Goal: Task Accomplishment & Management: Manage account settings

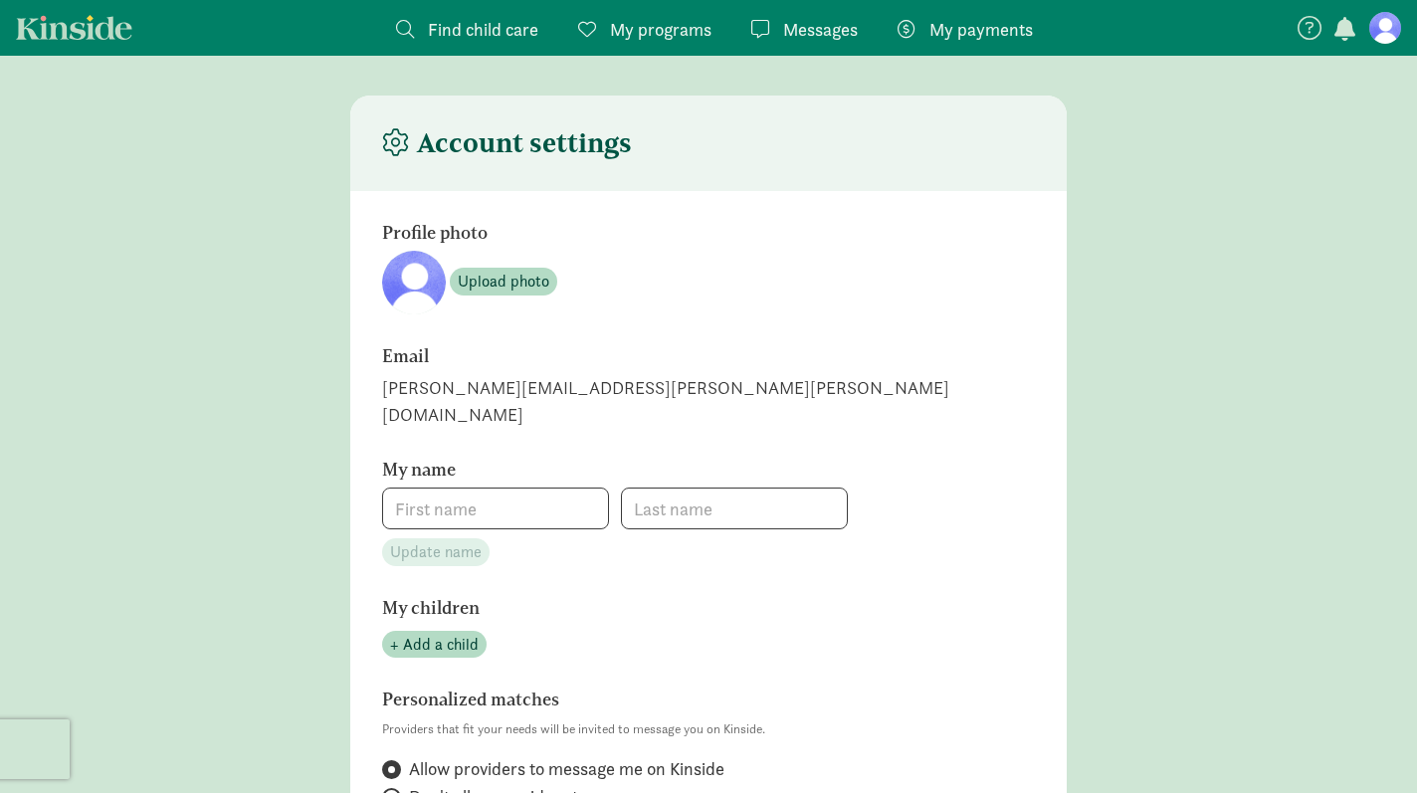
type input "[PERSON_NAME]"
type input "_"
checkbox input "true"
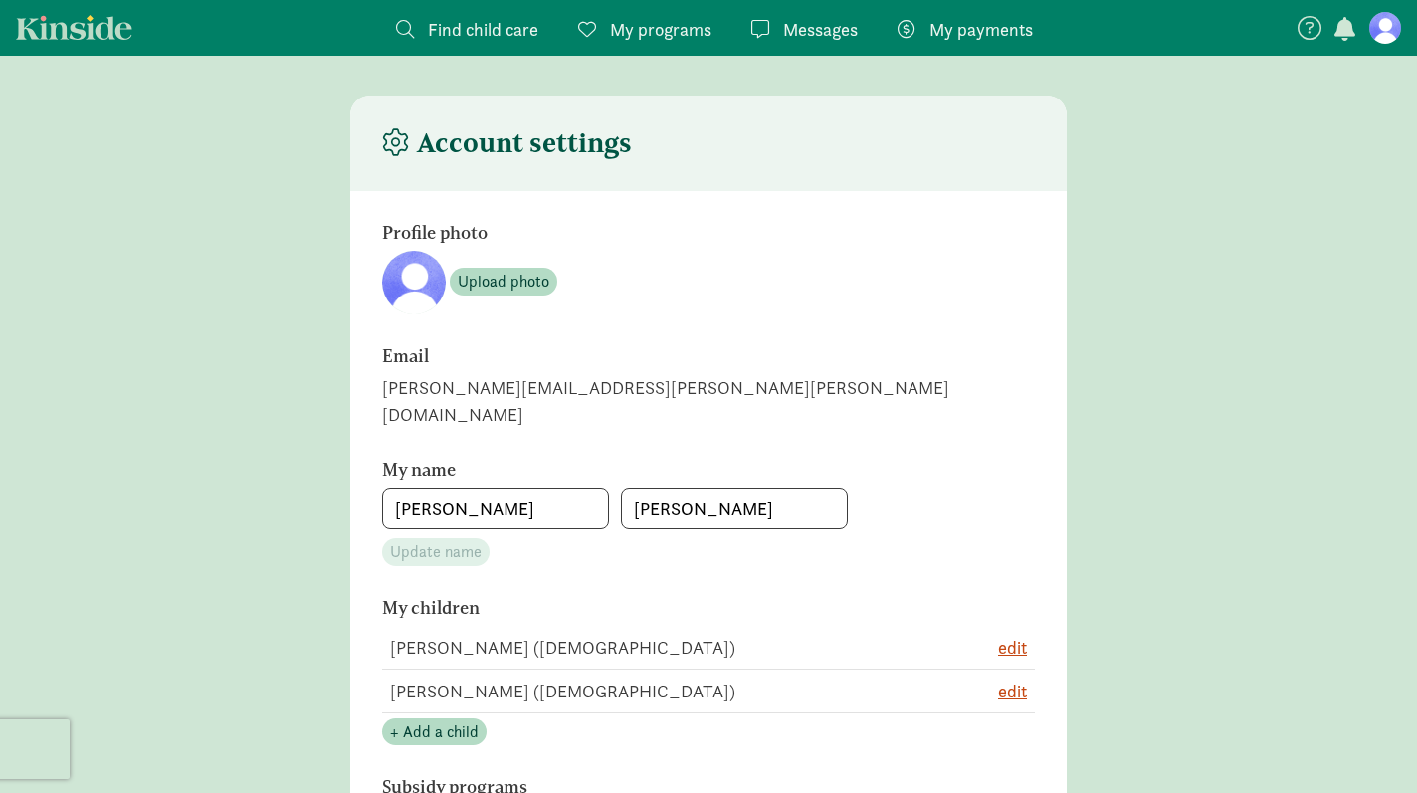
click at [633, 35] on span "My programs" at bounding box center [660, 29] width 101 height 27
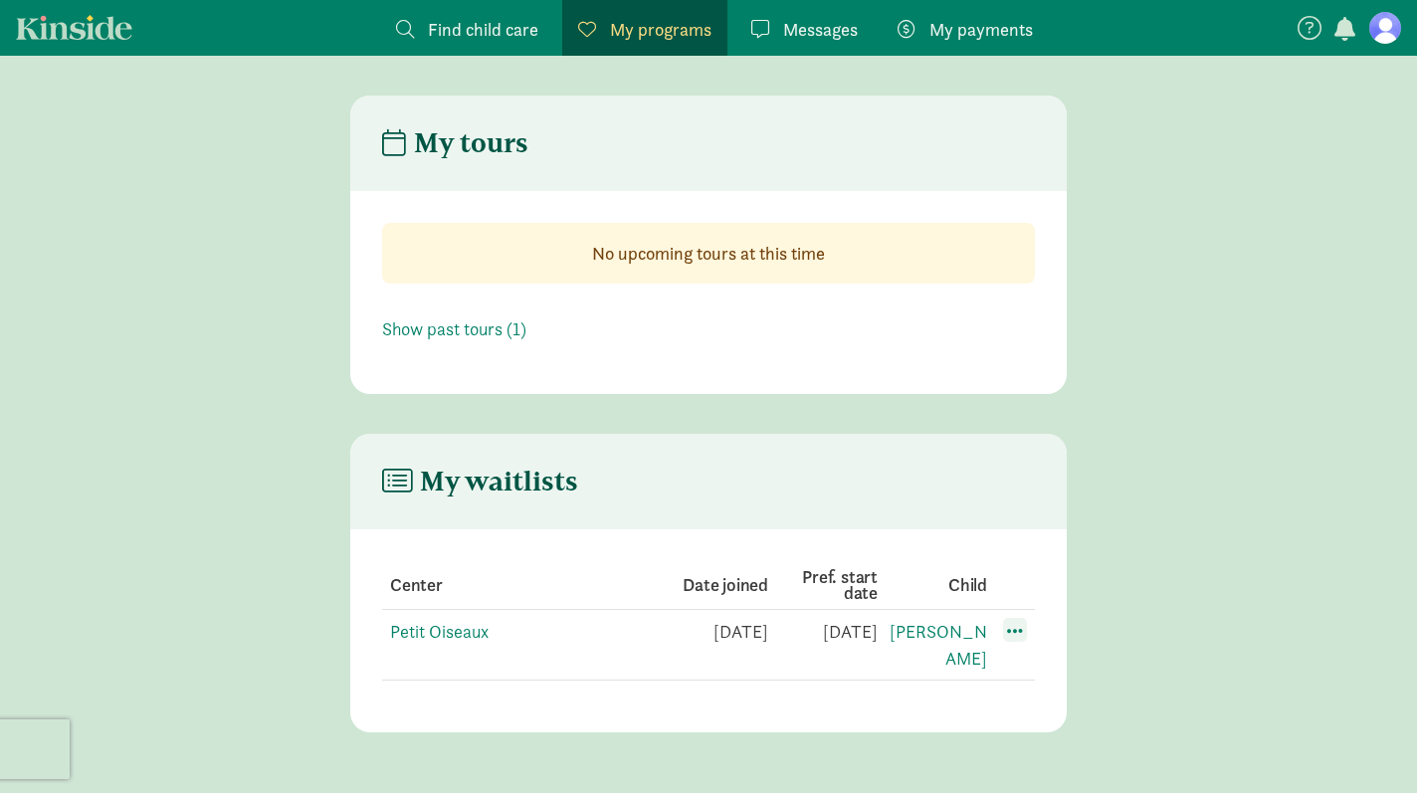
click at [1010, 627] on span at bounding box center [1015, 630] width 24 height 24
click at [1042, 673] on div "Edit preferences" at bounding box center [1084, 674] width 179 height 43
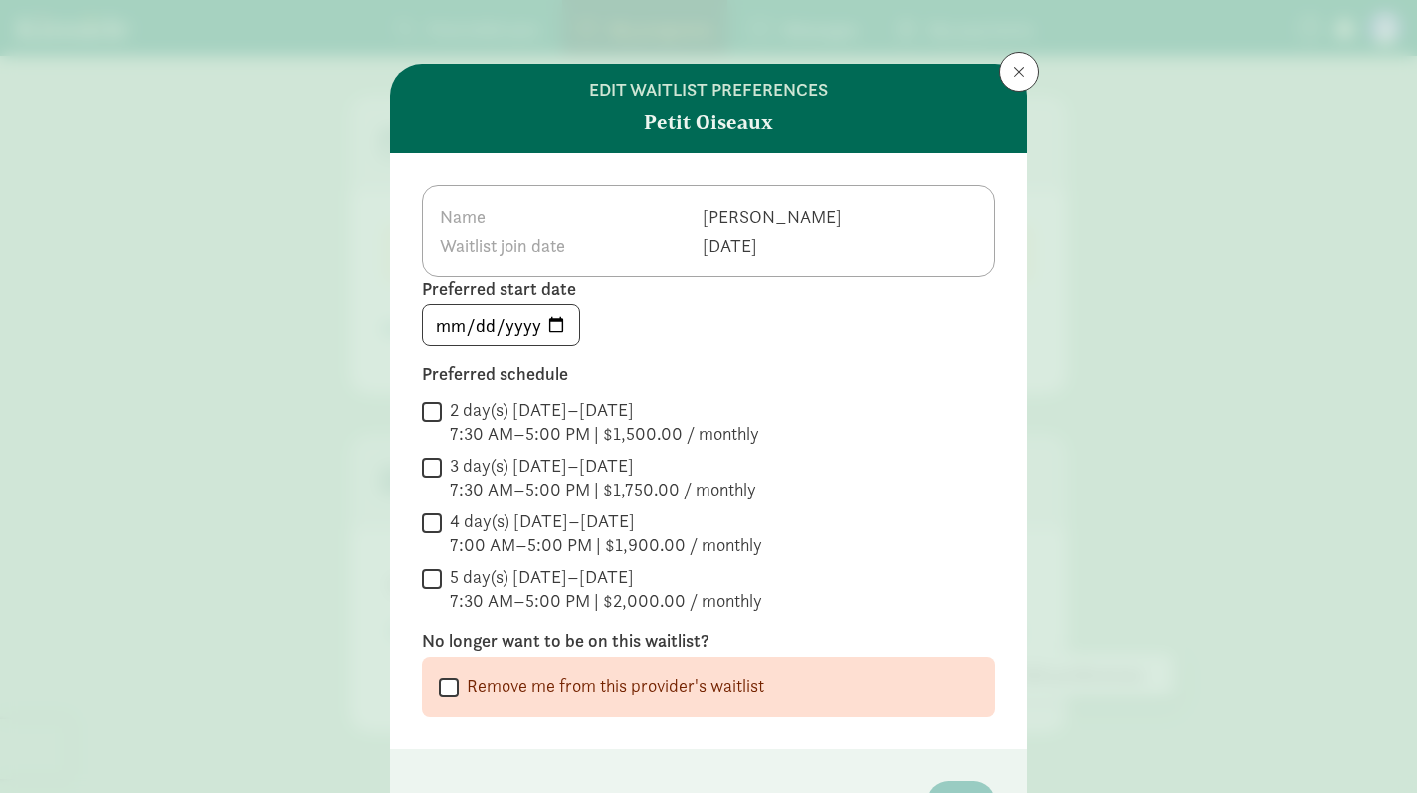
click at [453, 689] on input "Remove me from this provider's waitlist" at bounding box center [449, 686] width 20 height 27
checkbox input "true"
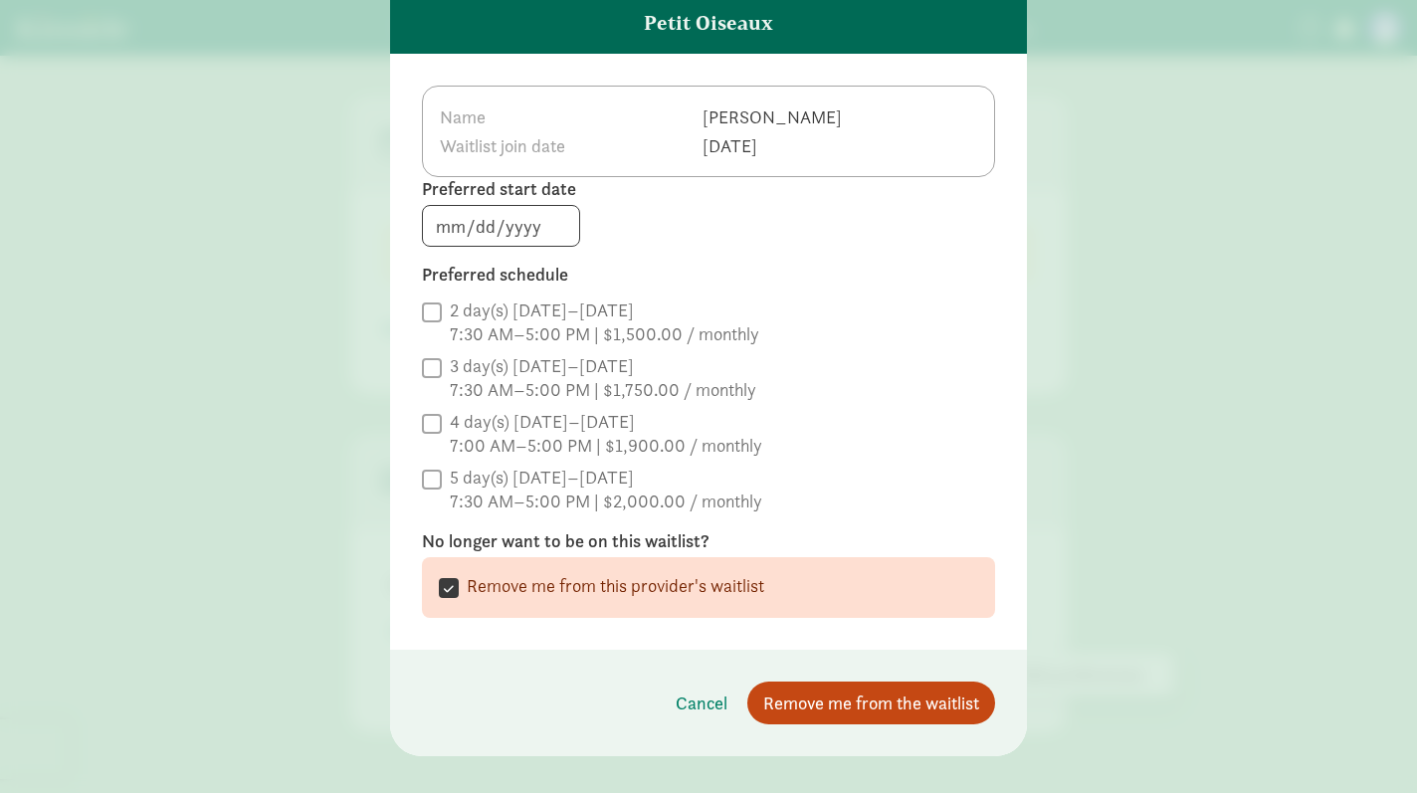
scroll to position [126, 0]
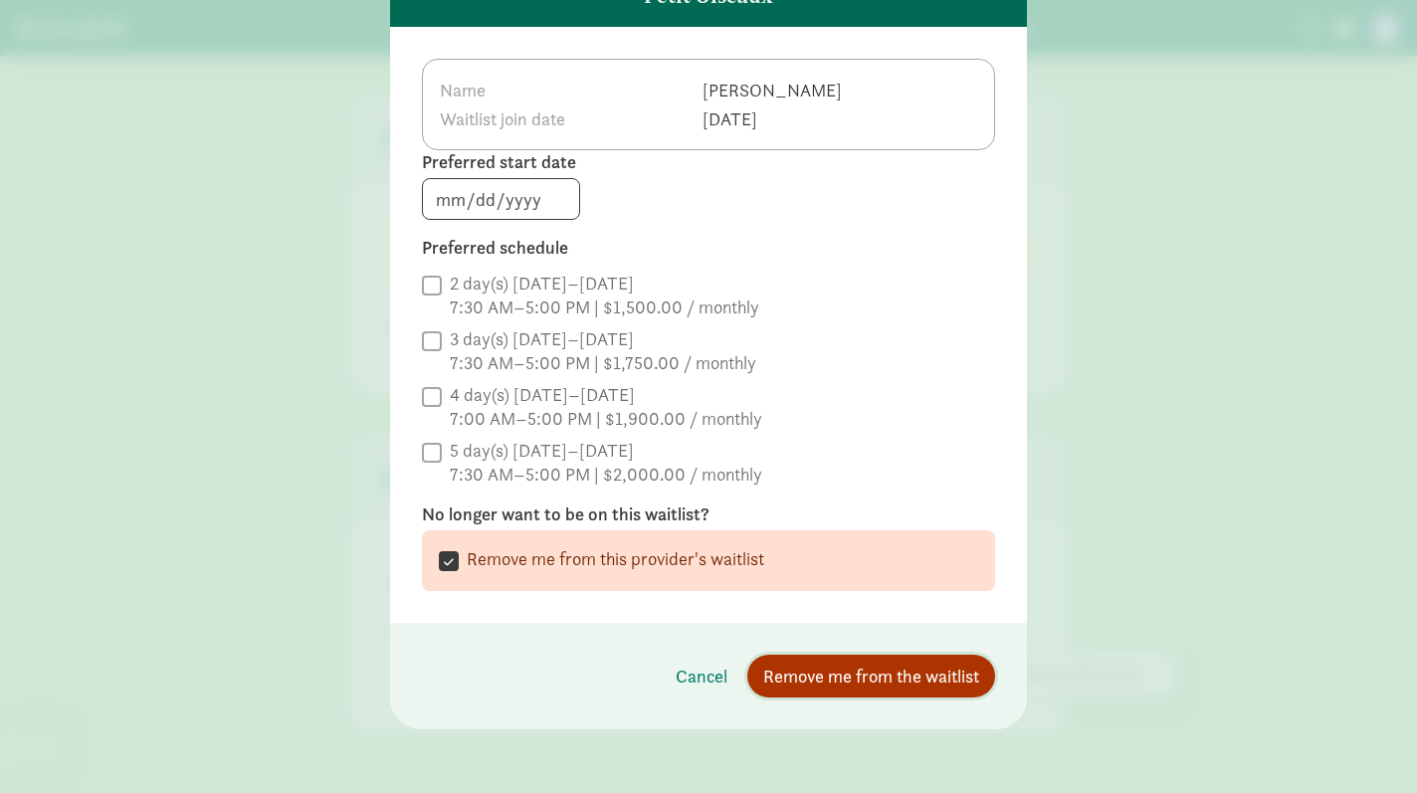
click at [816, 680] on span "Remove me from the waitlist" at bounding box center [871, 676] width 216 height 27
